Goal: Task Accomplishment & Management: Complete application form

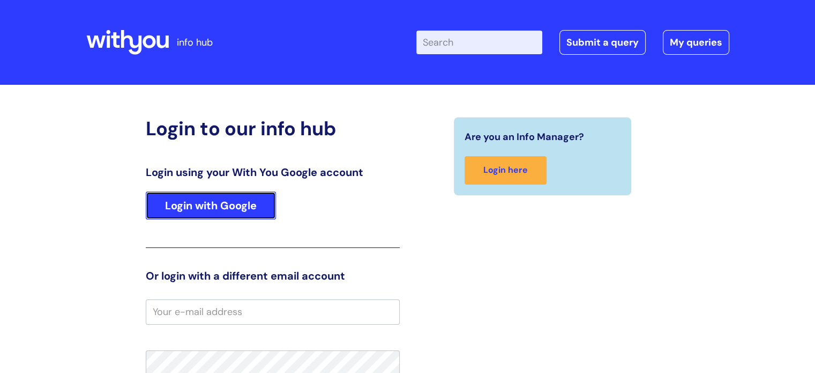
click at [211, 195] on link "Login with Google" at bounding box center [211, 205] width 130 height 28
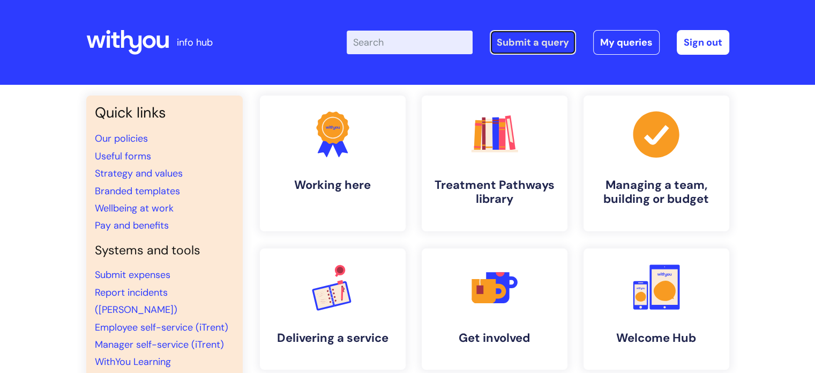
click at [547, 42] on link "Submit a query" at bounding box center [533, 42] width 86 height 25
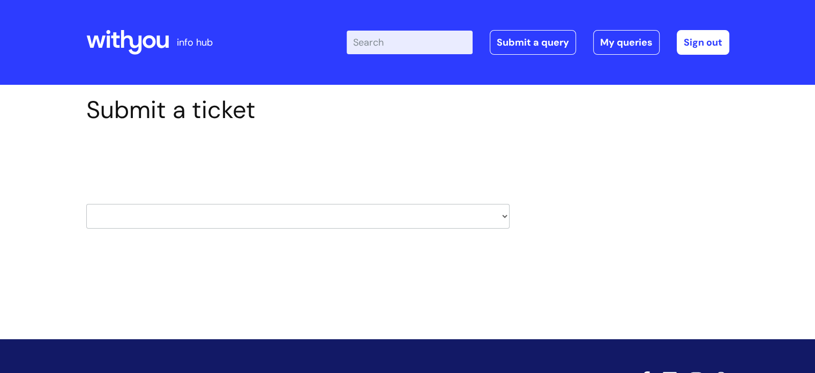
click at [114, 236] on div "Select issue type HR / People IT and Support Clinical Drug Alerts Finance Accou…" at bounding box center [298, 189] width 424 height 112
click at [124, 221] on select "HR / People IT and Support Clinical Drug Alerts Finance Accounts Data Support T…" at bounding box center [298, 216] width 424 height 25
select select "it_and_support"
click at [86, 204] on select "HR / People IT and Support Clinical Drug Alerts Finance Accounts Data Support T…" at bounding box center [298, 216] width 424 height 25
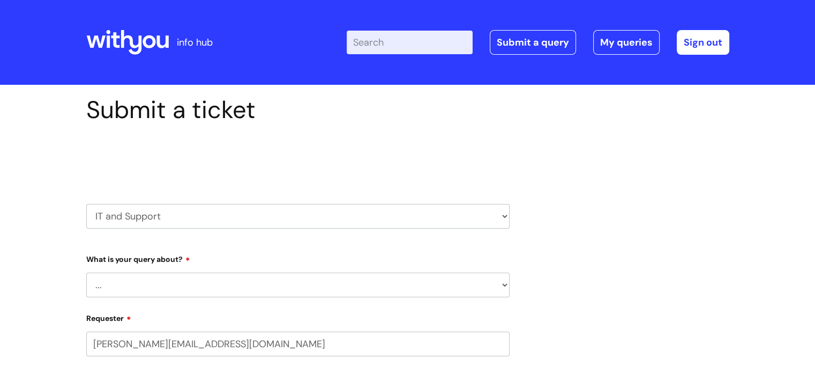
select select "80004286532"
click at [138, 277] on select "... Mobile Phone Reset & MFA Accounts, Starters and Leavers IT Hardware issue I…" at bounding box center [298, 284] width 424 height 25
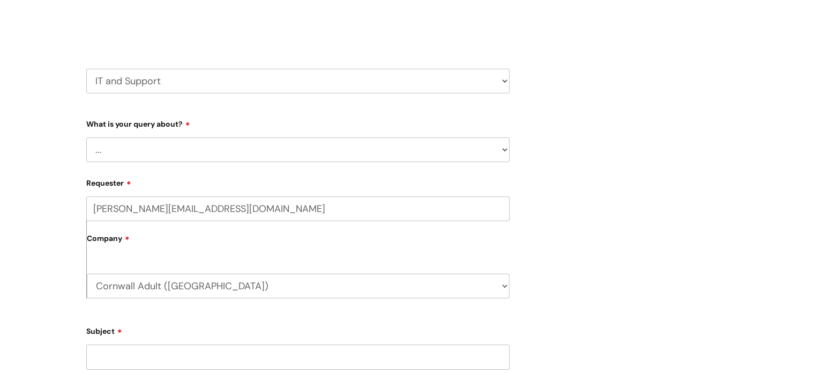
scroll to position [161, 0]
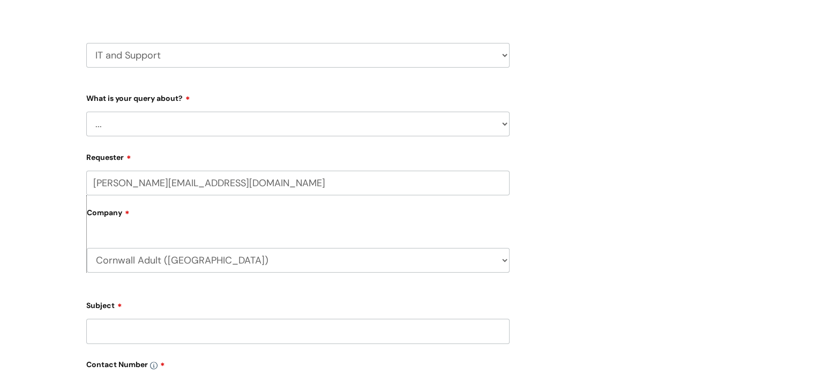
click at [156, 132] on select "... Mobile Phone Reset & MFA Accounts, Starters and Leavers IT Hardware issue I…" at bounding box center [298, 124] width 424 height 25
select select "Something Else"
click at [86, 112] on select "... Mobile Phone Reset & MFA Accounts, Starters and Leavers IT Hardware issue I…" at bounding box center [298, 124] width 424 height 25
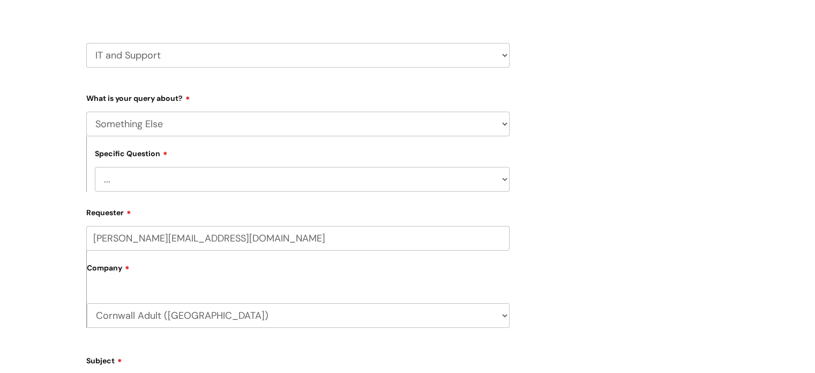
click at [174, 186] on select "... My problem is not listed" at bounding box center [302, 179] width 415 height 25
select select "My problem is not listed"
click at [95, 167] on select "... My problem is not listed" at bounding box center [302, 179] width 415 height 25
click at [23, 225] on div "Submit a ticket Select issue type HR / People IT and Support Clinical Drug Aler…" at bounding box center [407, 332] width 815 height 816
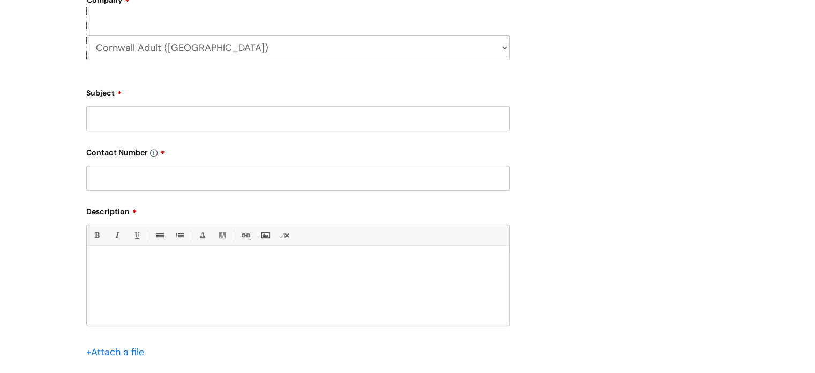
scroll to position [429, 0]
click at [142, 107] on input "Subject" at bounding box center [298, 118] width 424 height 25
type input "Room calendar access"
paste input "07816 097 684"
type input "07816 097 684"
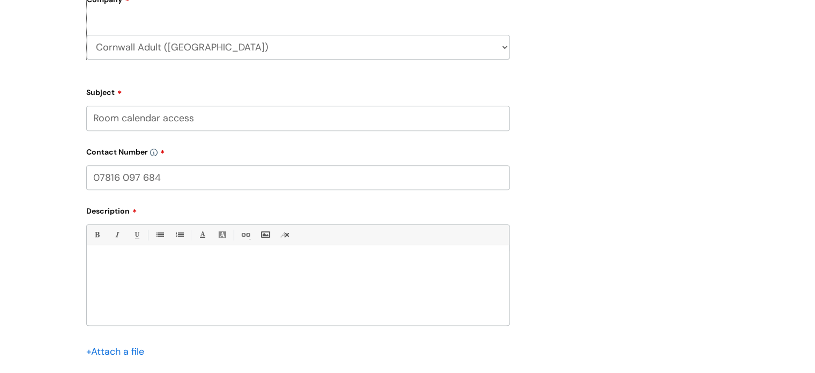
drag, startPoint x: 144, startPoint y: 268, endPoint x: 110, endPoint y: 266, distance: 33.3
click at [144, 268] on p at bounding box center [298, 264] width 406 height 10
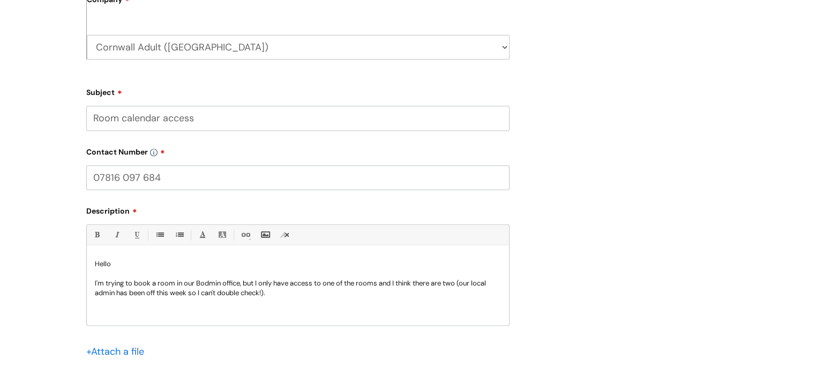
click at [473, 284] on p "I'm trying to book a room in our Bodmin office, but I only have access to one o…" at bounding box center [298, 287] width 406 height 19
click at [302, 288] on p "I'm trying to book a room in our Bodmin office, but I only have access to one o…" at bounding box center [298, 287] width 406 height 19
click at [155, 313] on p "I've got access to - Bodmin Group Room Large - b" at bounding box center [298, 312] width 406 height 10
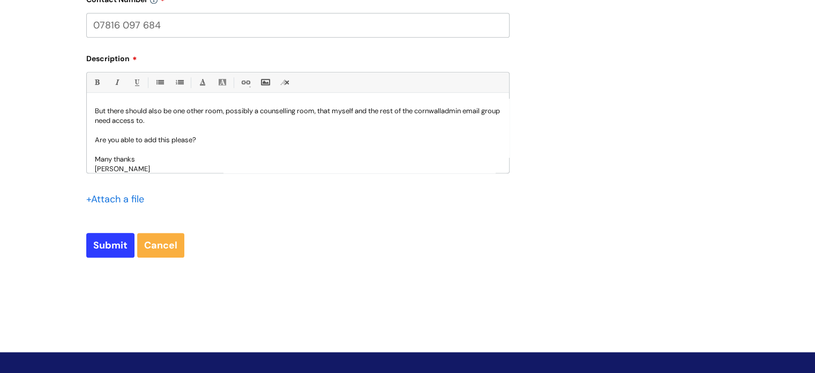
scroll to position [590, 0]
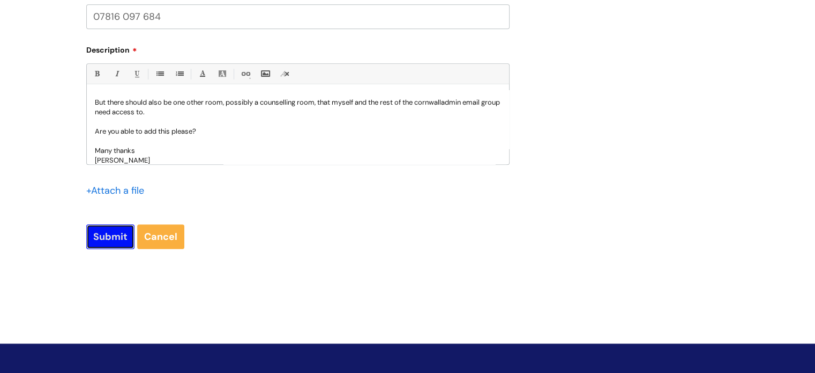
click at [115, 234] on input "Submit" at bounding box center [110, 236] width 48 height 25
type input "Please Wait..."
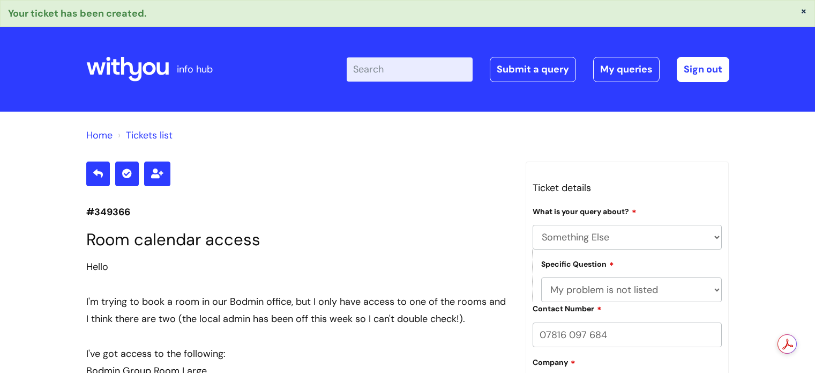
select select "Something Else"
select select "My problem is not listed"
